Goal: Transaction & Acquisition: Purchase product/service

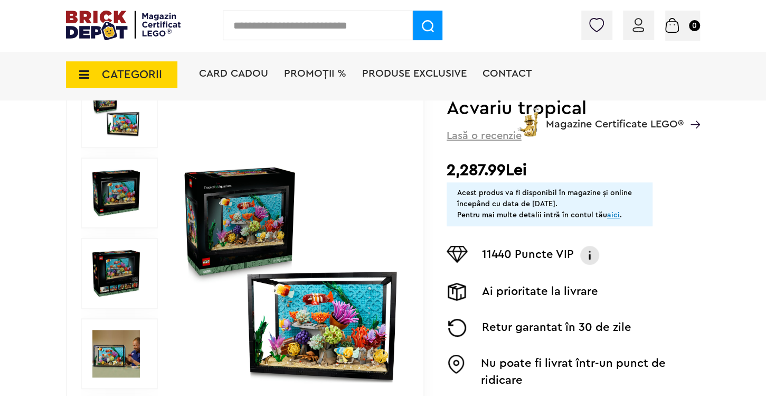
scroll to position [167, 0]
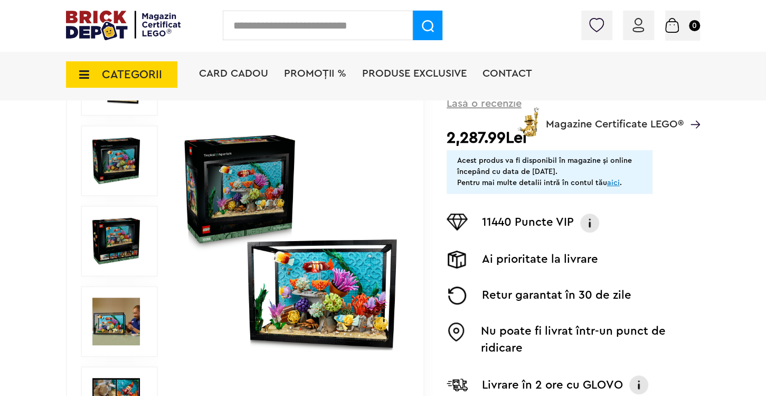
click at [118, 311] on img at bounding box center [116, 321] width 48 height 48
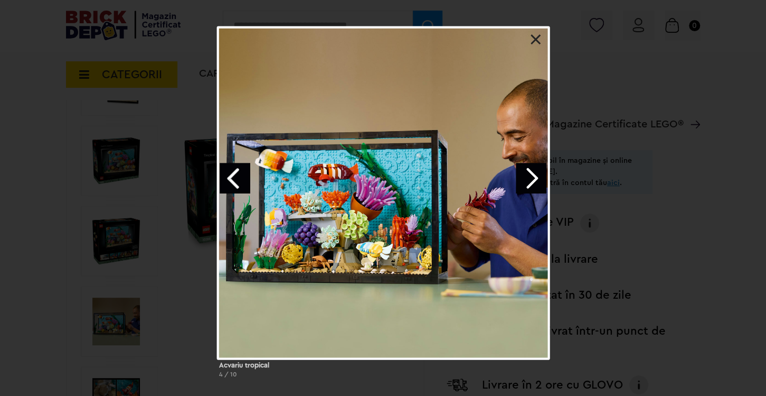
click at [539, 183] on link "Next image" at bounding box center [531, 178] width 31 height 31
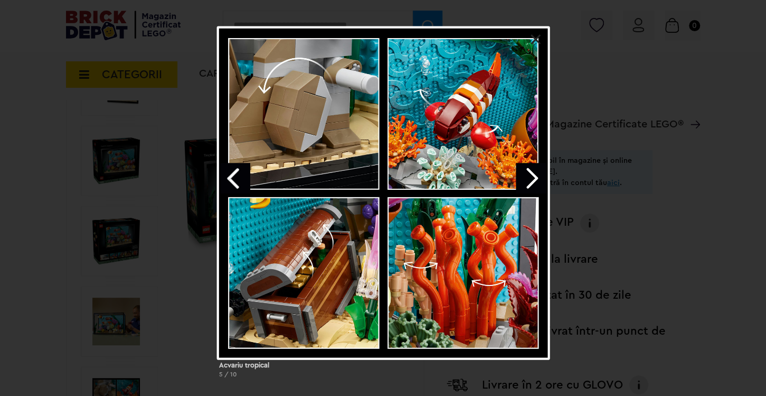
click at [539, 183] on link "Next image" at bounding box center [531, 178] width 31 height 31
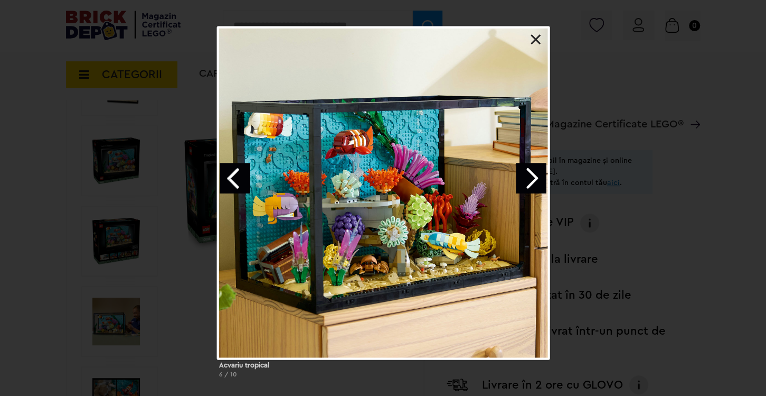
click at [537, 39] on link at bounding box center [536, 39] width 11 height 11
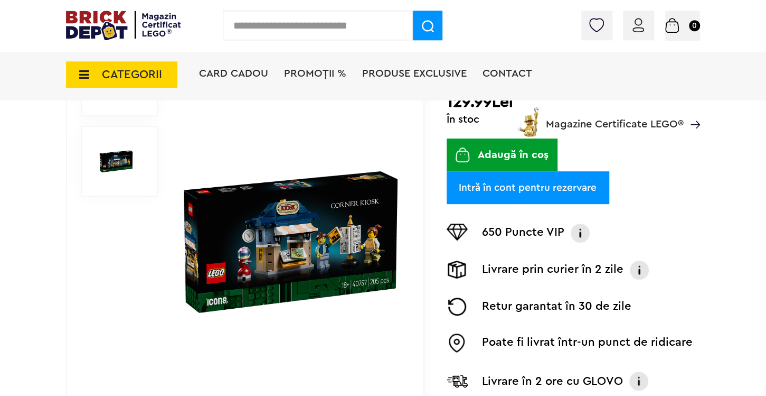
scroll to position [167, 0]
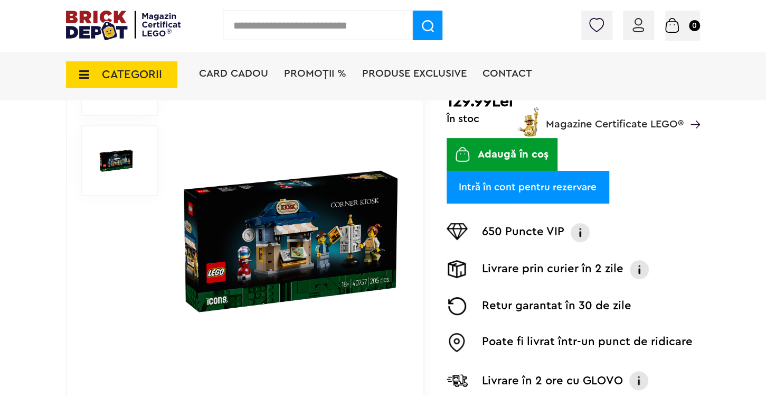
click at [282, 245] on img at bounding box center [291, 242] width 220 height 220
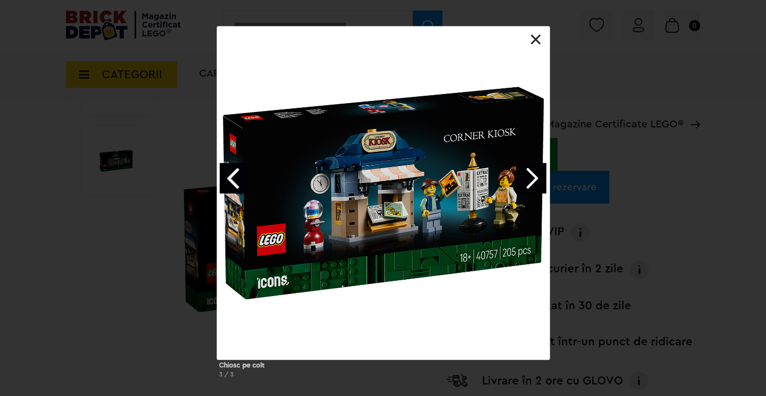
click at [533, 34] on link at bounding box center [536, 39] width 11 height 11
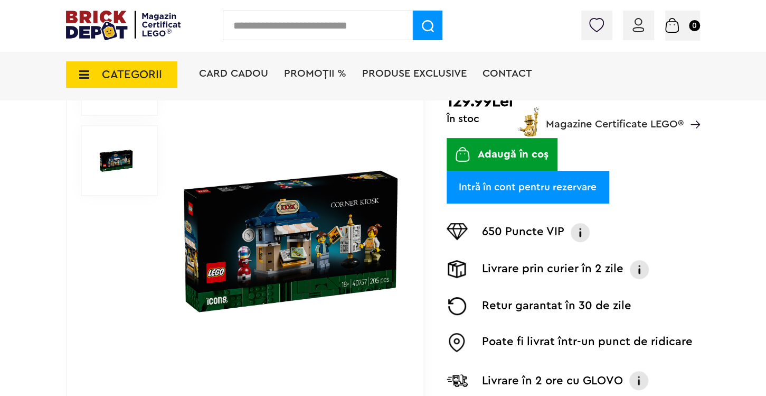
click at [302, 243] on img at bounding box center [291, 242] width 220 height 220
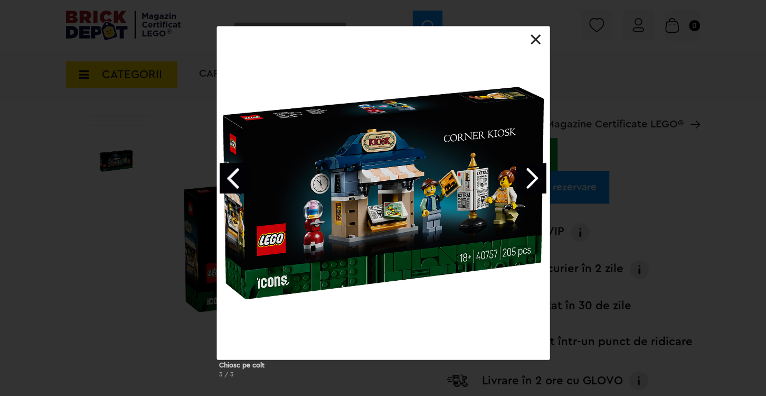
click at [534, 37] on link at bounding box center [536, 39] width 11 height 11
